Goal: Task Accomplishment & Management: Manage account settings

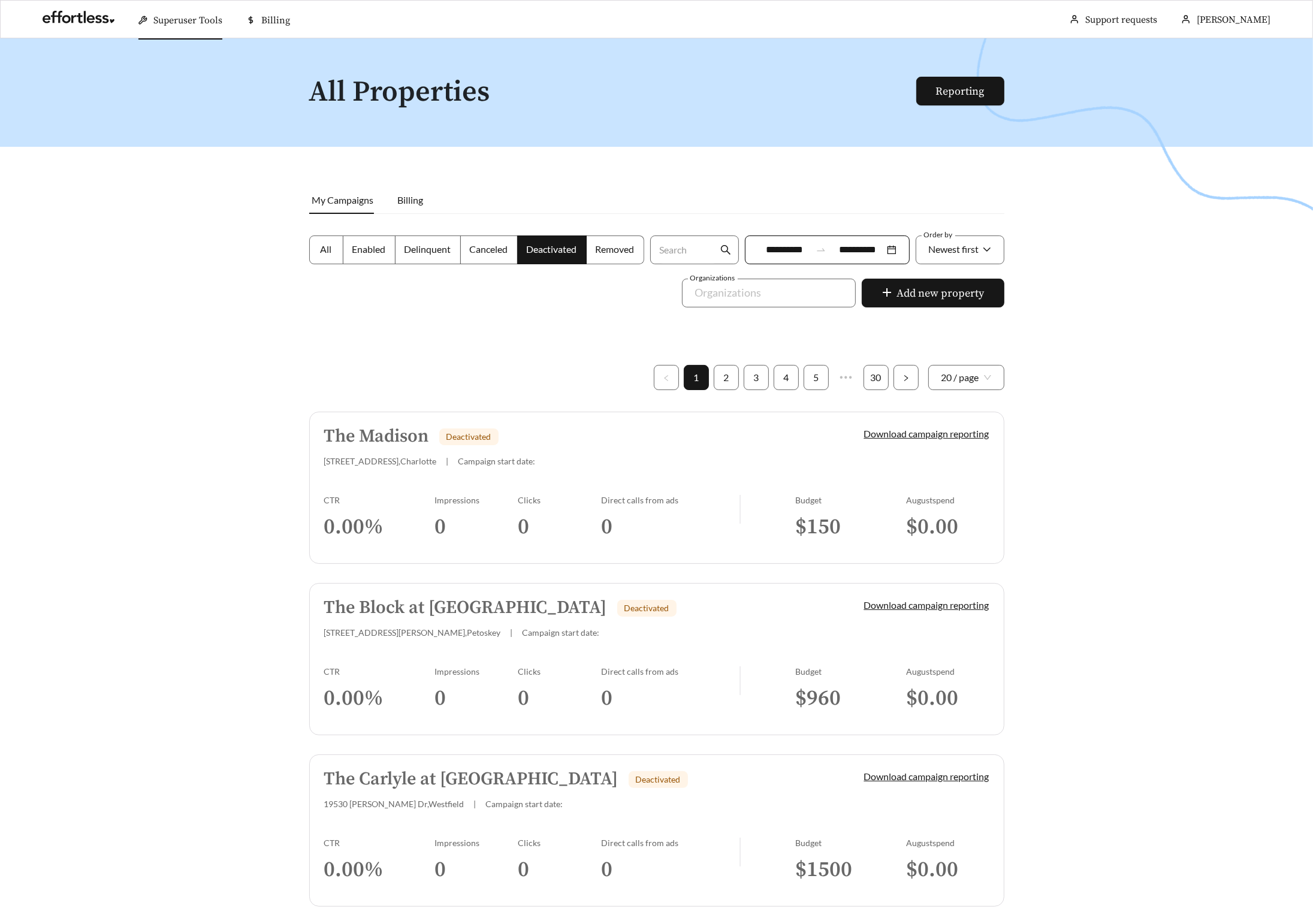
click at [189, 29] on div "Superuser Tools" at bounding box center [180, 20] width 84 height 38
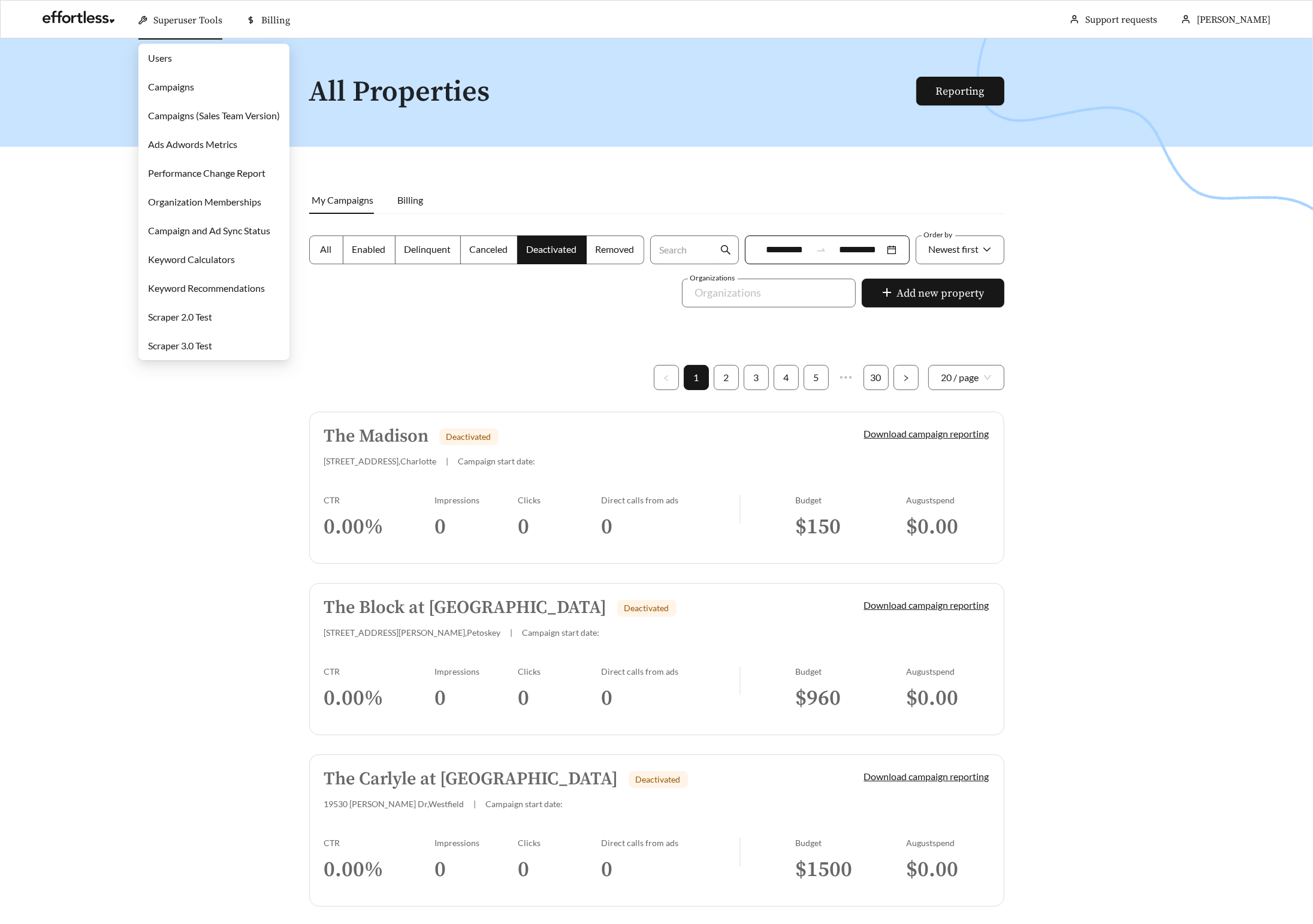
click at [186, 81] on link "Campaigns" at bounding box center [171, 86] width 46 height 11
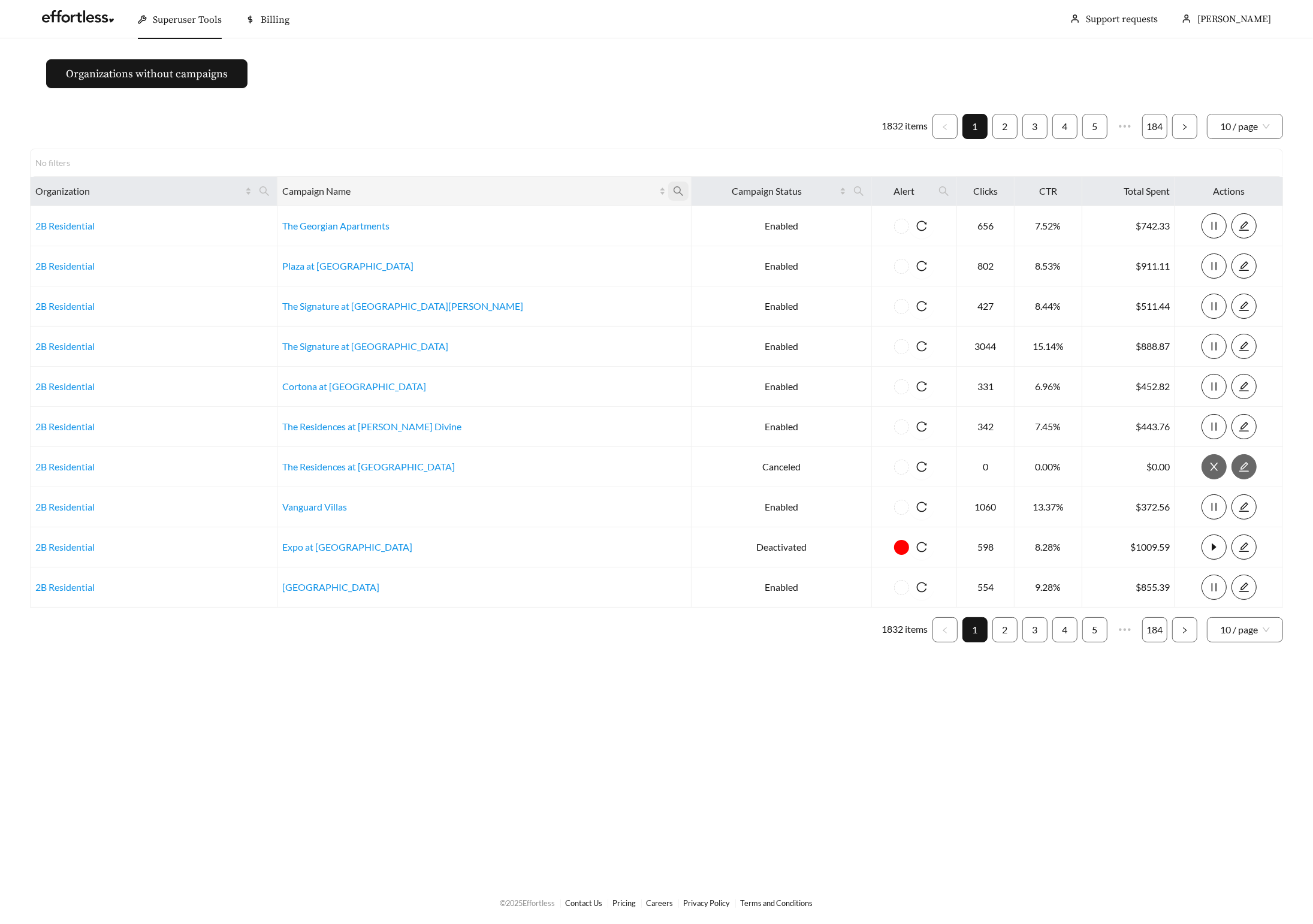
click at [673, 196] on icon "search" at bounding box center [678, 191] width 10 height 10
click at [483, 221] on input "text" at bounding box center [520, 221] width 123 height 25
type input "**********"
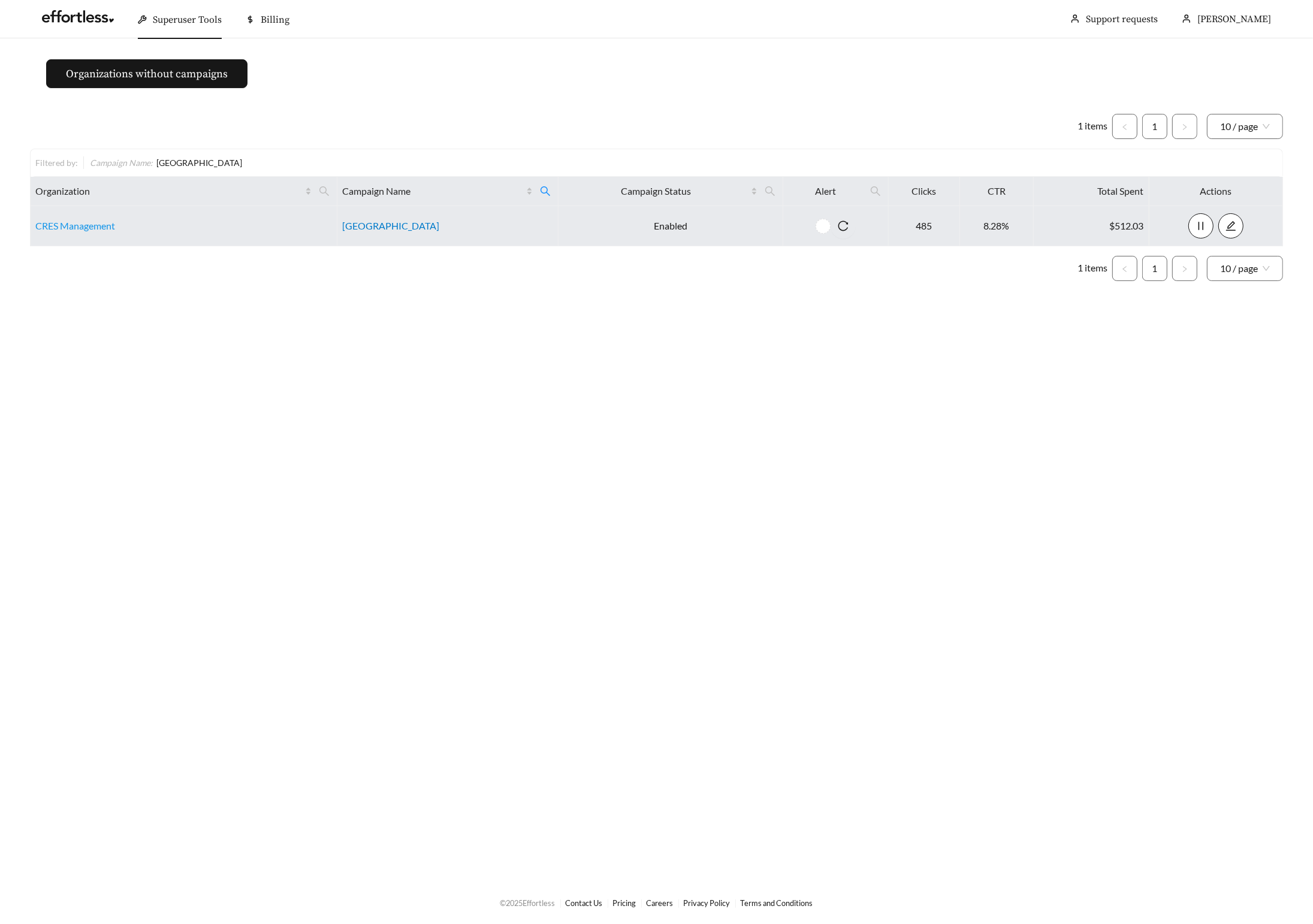
click at [371, 228] on link "[GEOGRAPHIC_DATA]" at bounding box center [390, 226] width 97 height 11
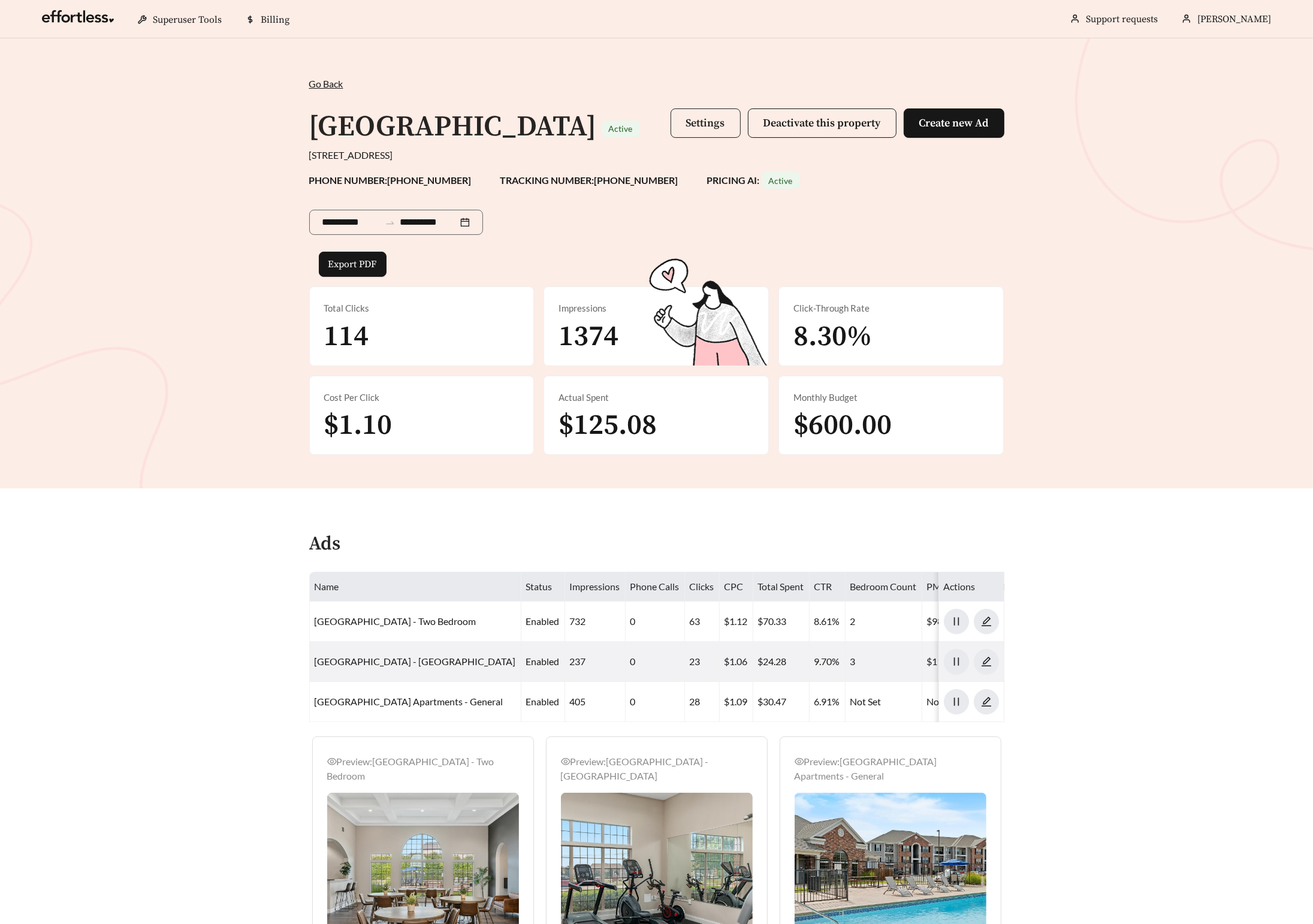
click at [706, 127] on span "Settings" at bounding box center [706, 123] width 39 height 14
